Goal: Understand process/instructions: Learn how to perform a task or action

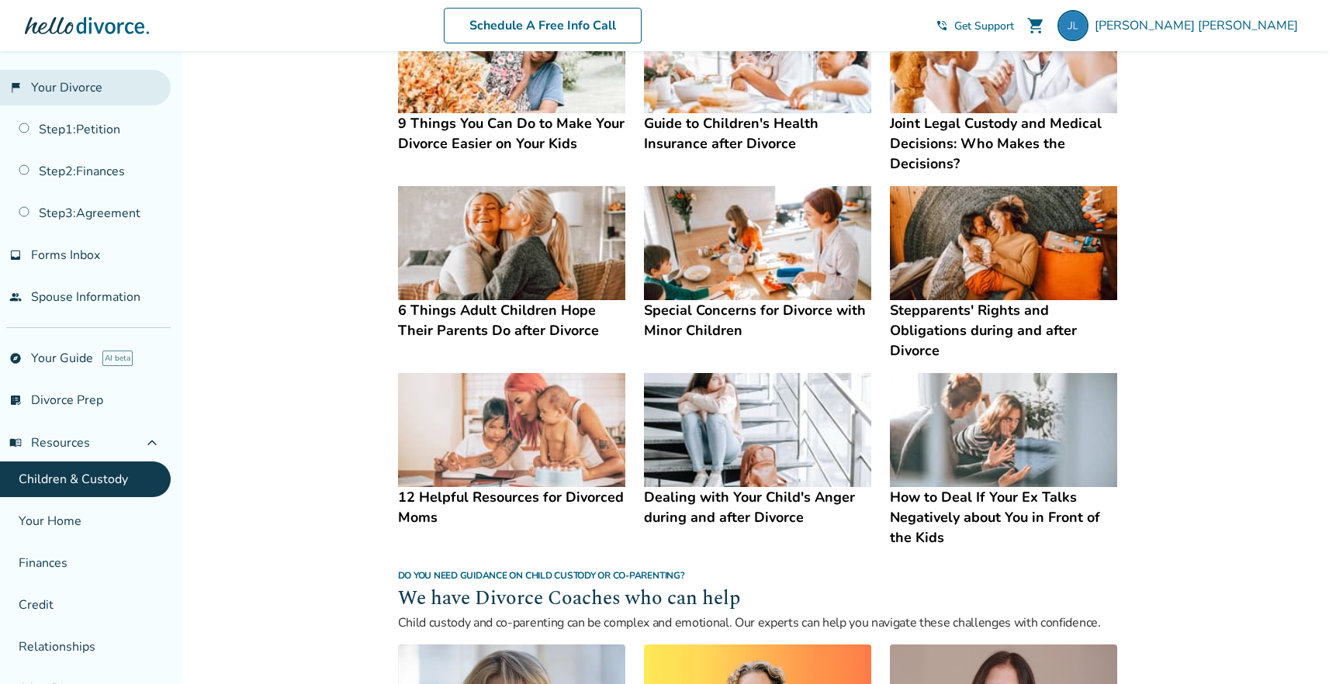
click at [88, 76] on link "flag_2 Your Divorce" at bounding box center [85, 88] width 171 height 36
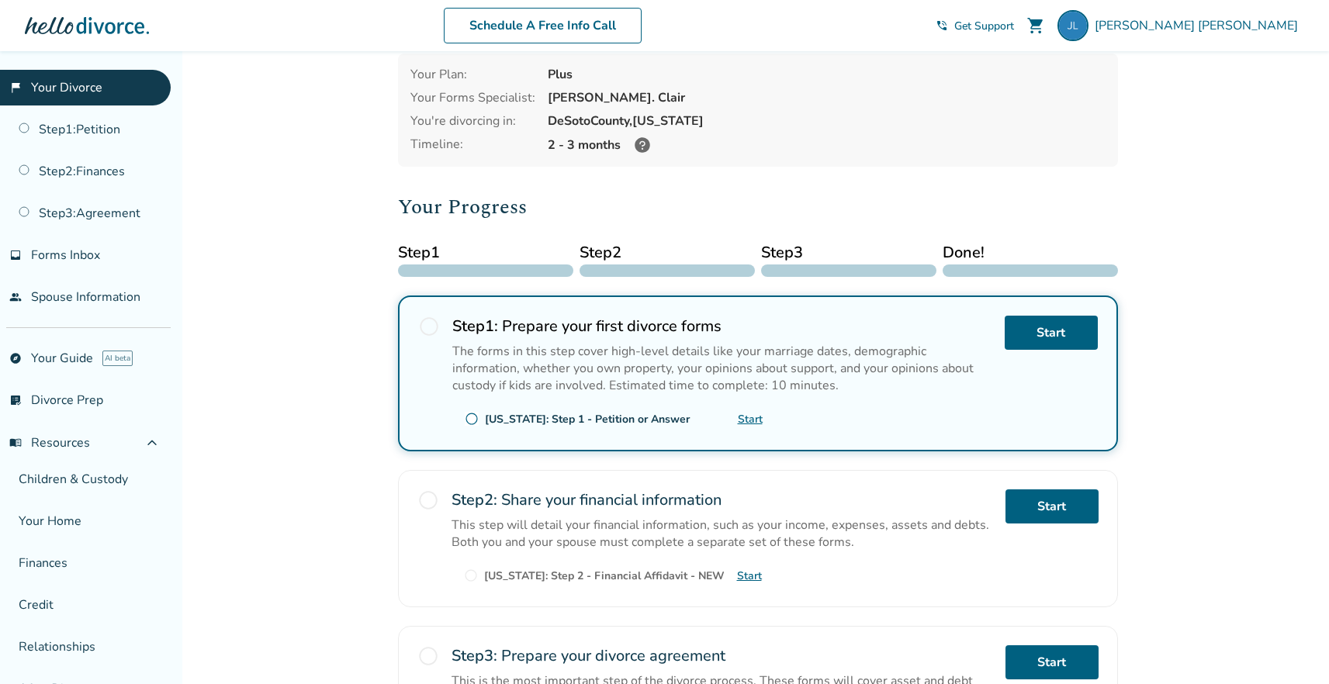
scroll to position [130, 0]
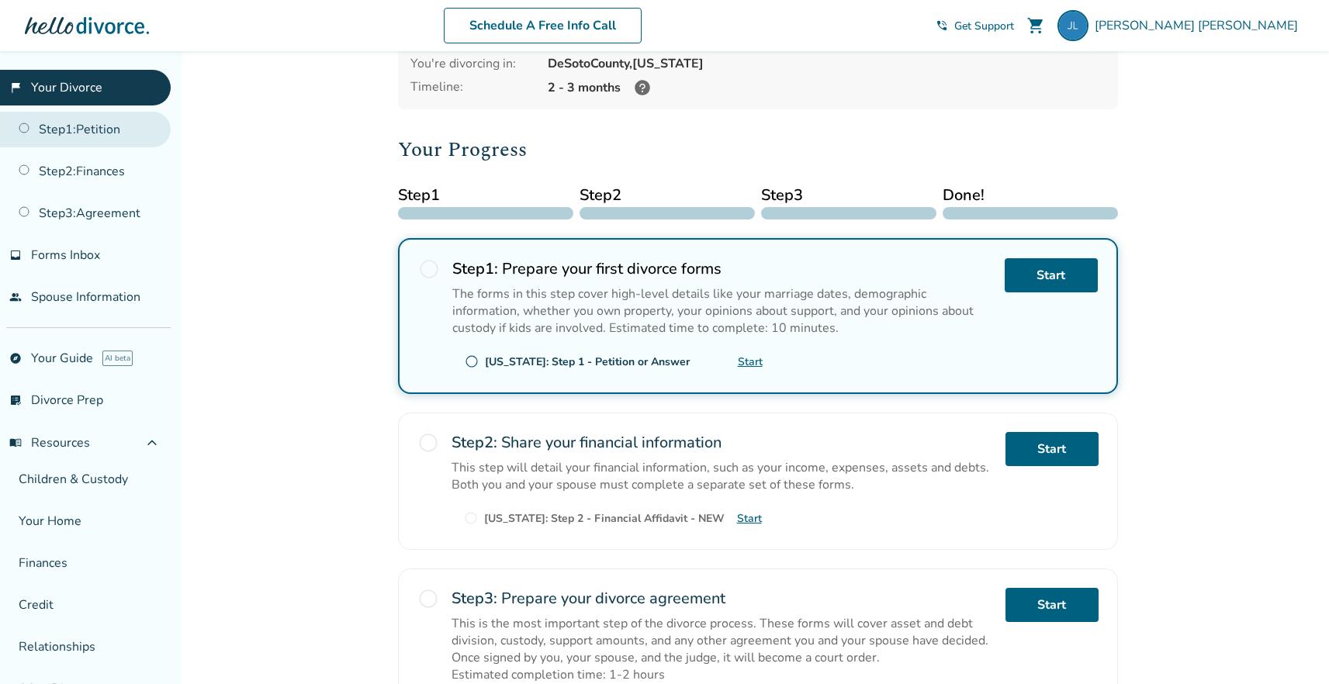
click at [47, 133] on link "Step 1 : Petition" at bounding box center [85, 130] width 171 height 36
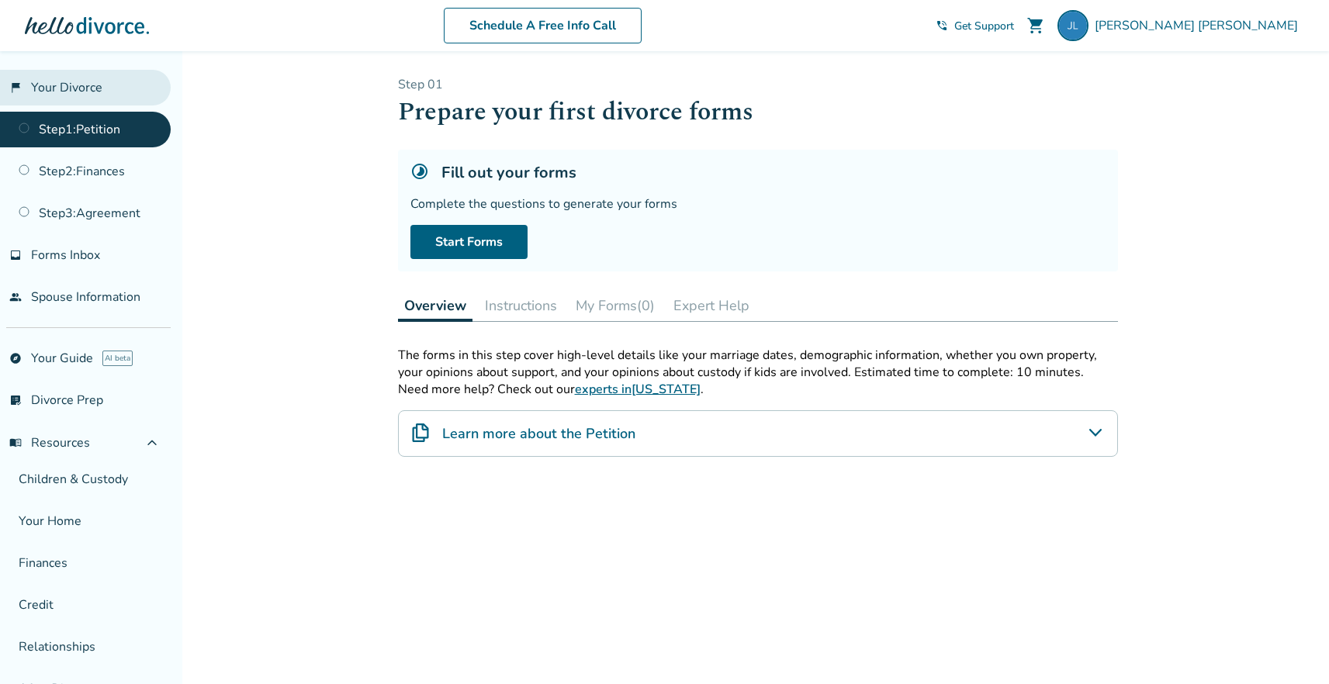
click at [51, 95] on link "flag_2 Your Divorce" at bounding box center [85, 88] width 171 height 36
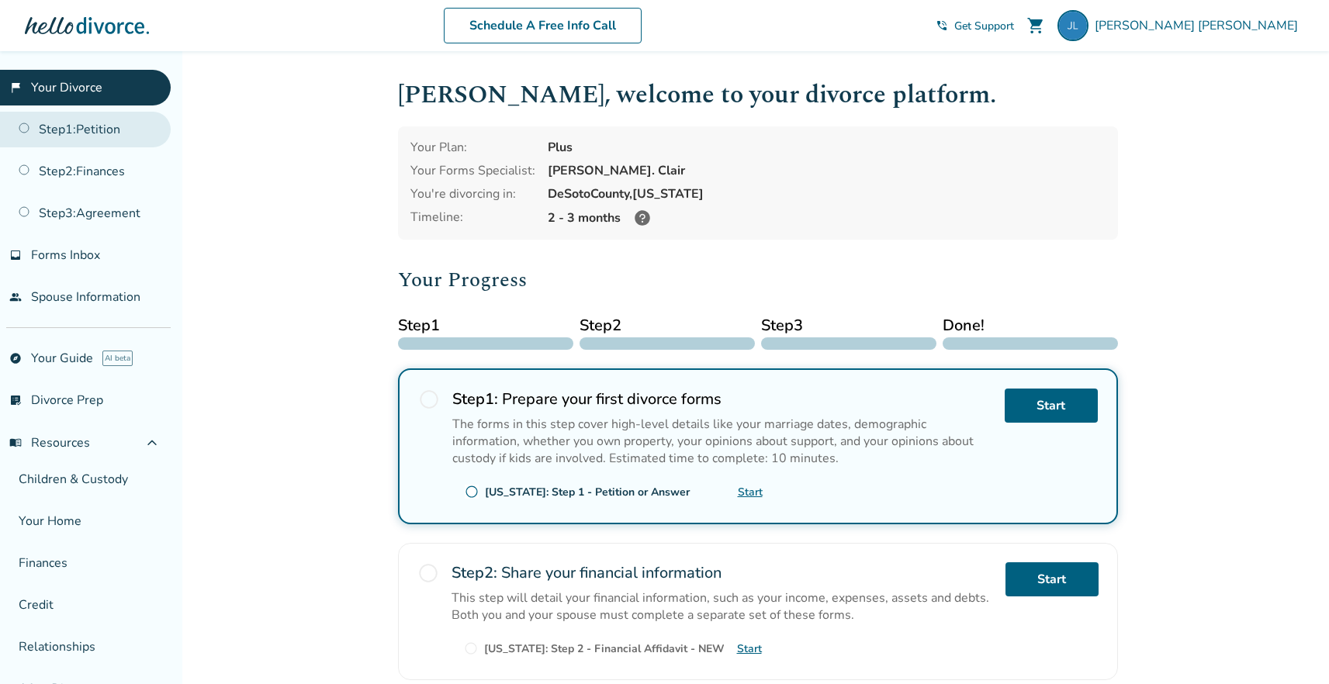
click at [95, 126] on link "Step 1 : Petition" at bounding box center [85, 130] width 171 height 36
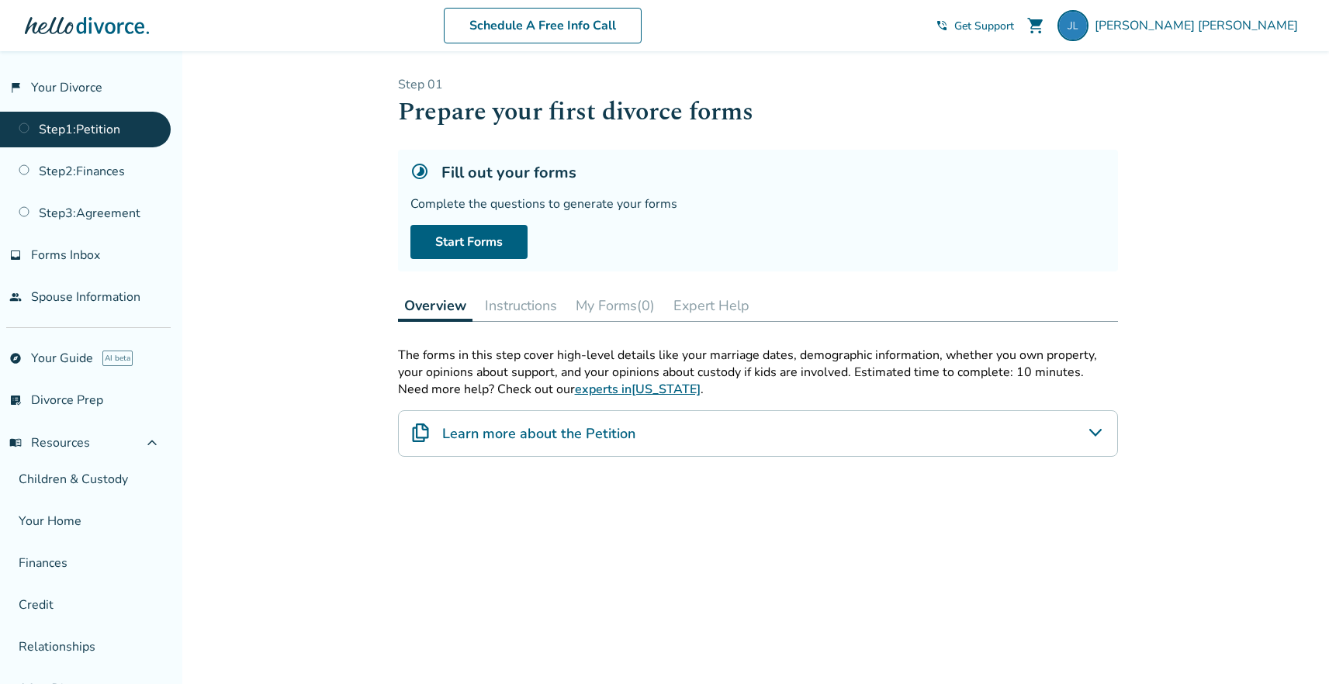
click at [600, 306] on button "My Forms (0)" at bounding box center [615, 305] width 92 height 31
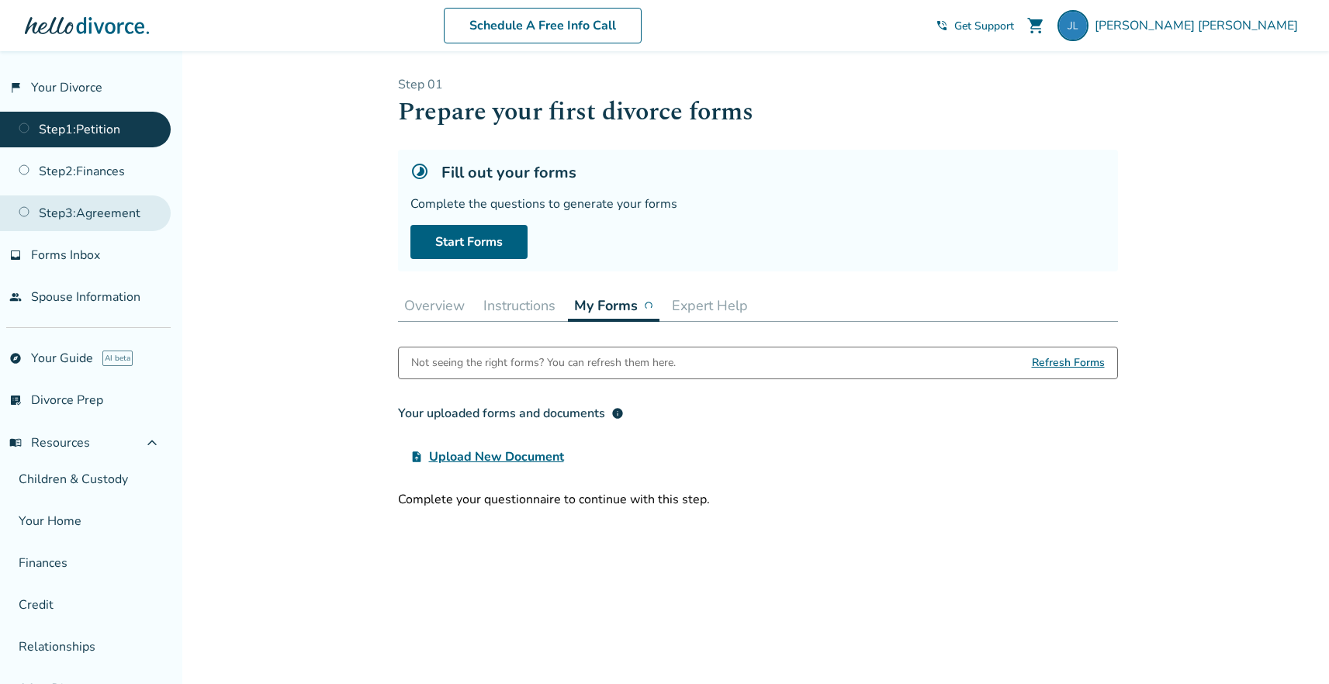
click at [92, 217] on link "Step 3 : Agreement" at bounding box center [85, 213] width 171 height 36
